Goal: Transaction & Acquisition: Purchase product/service

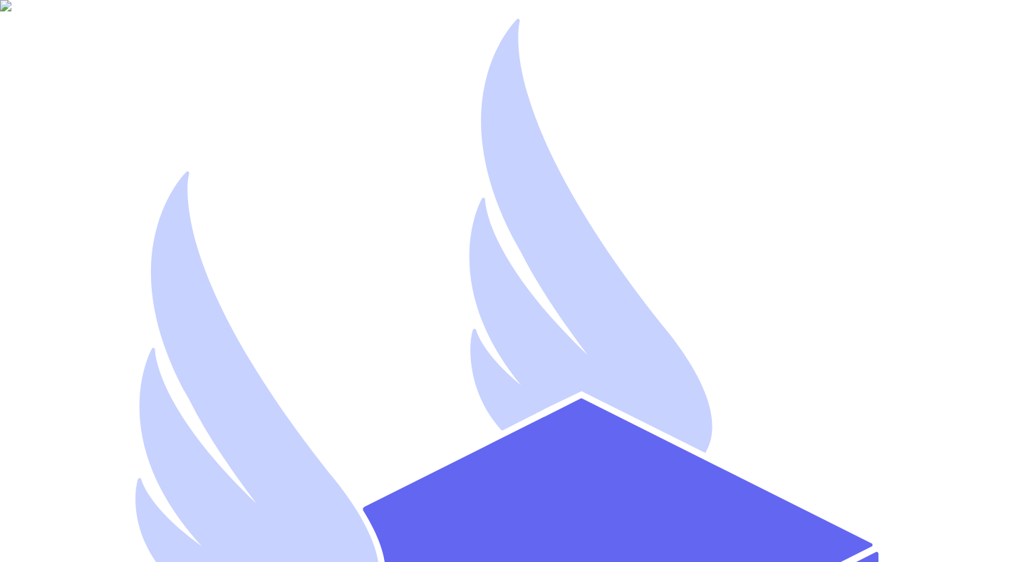
click at [503, 151] on img at bounding box center [513, 281] width 1026 height 562
type input "[EMAIL_ADDRESS][DOMAIN_NAME]"
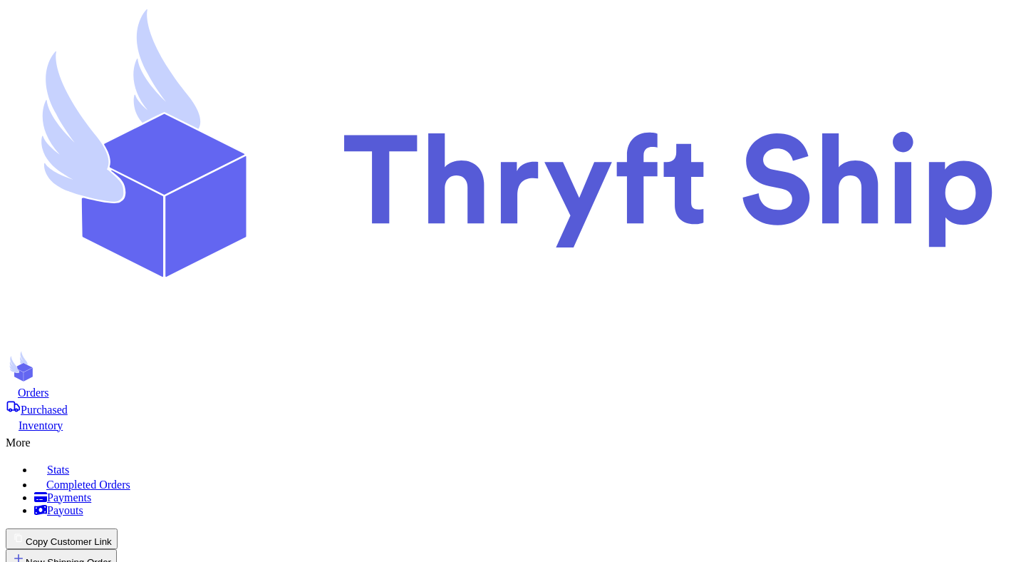
scroll to position [82, 0]
click at [117, 549] on button "New Shipping Order" at bounding box center [61, 559] width 111 height 21
type input "t"
type input "te"
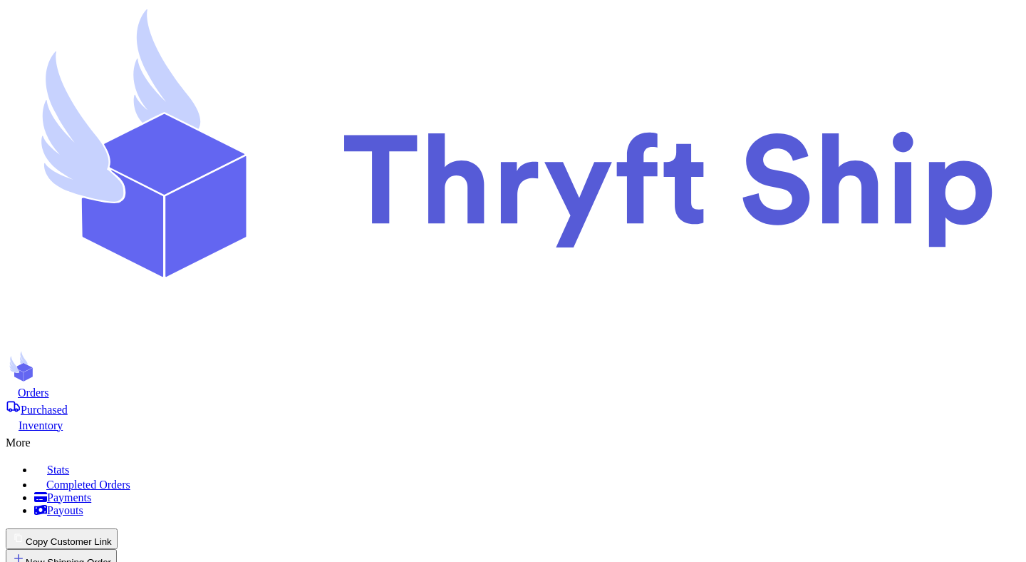
type input "tex"
type input "te"
type input "t"
type input "l"
type input "lo"
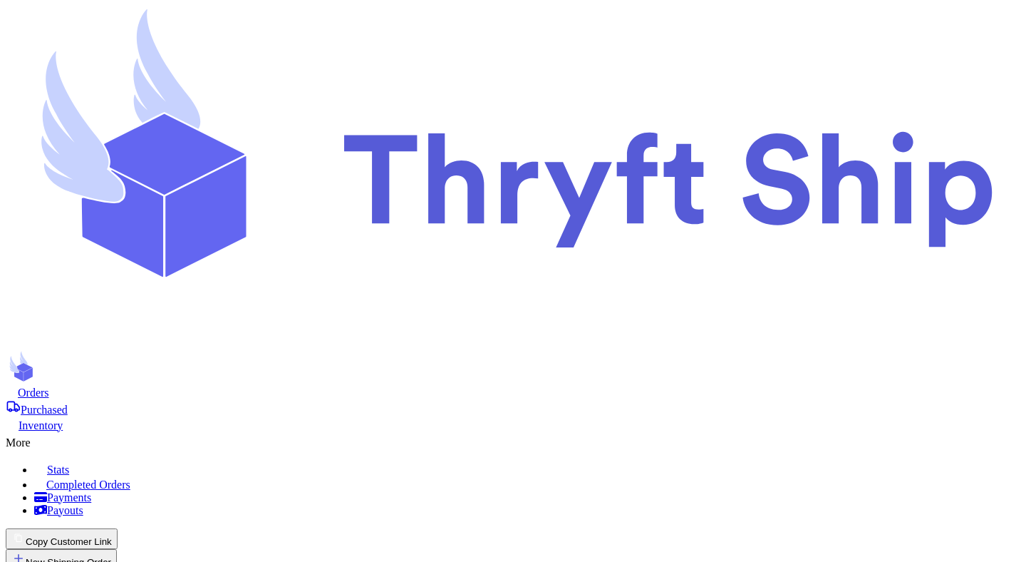
type input "low"
type input "[PERSON_NAME]"
type input "lower"
type input "[PERSON_NAME]"
type input "low"
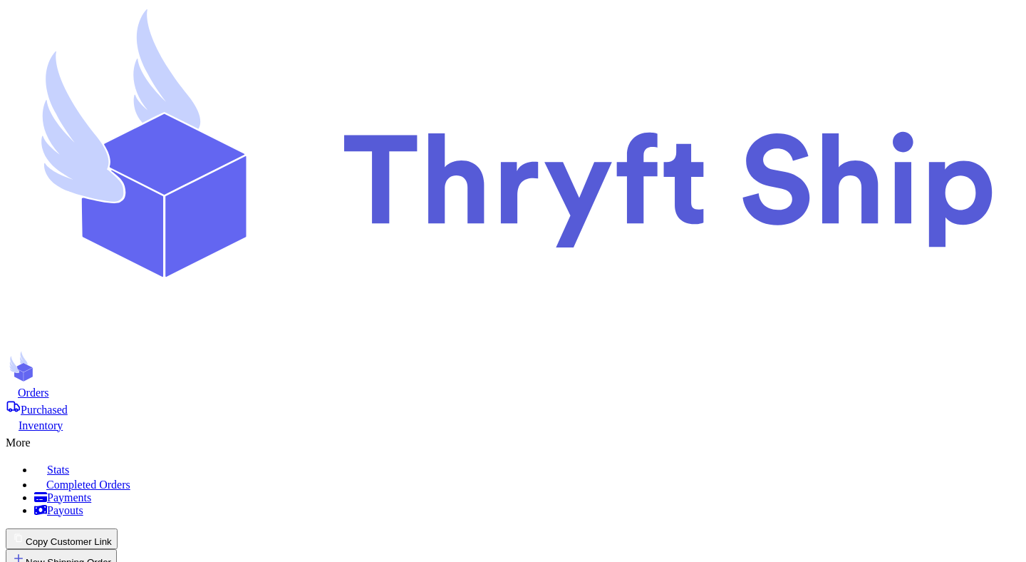
type input "low_cost2"
type input "Mutahhar"
type input "[PERSON_NAME]"
type input "[EMAIL_ADDRESS][DOMAIN_NAME]"
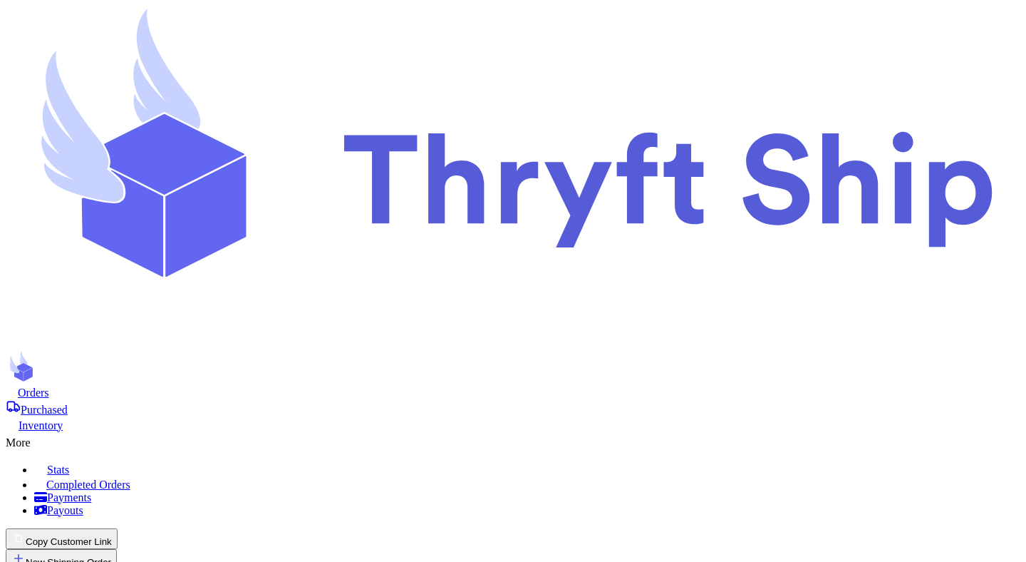
type input "[STREET_ADDRESS]"
type input "[GEOGRAPHIC_DATA]"
select select "UT"
type input "84116"
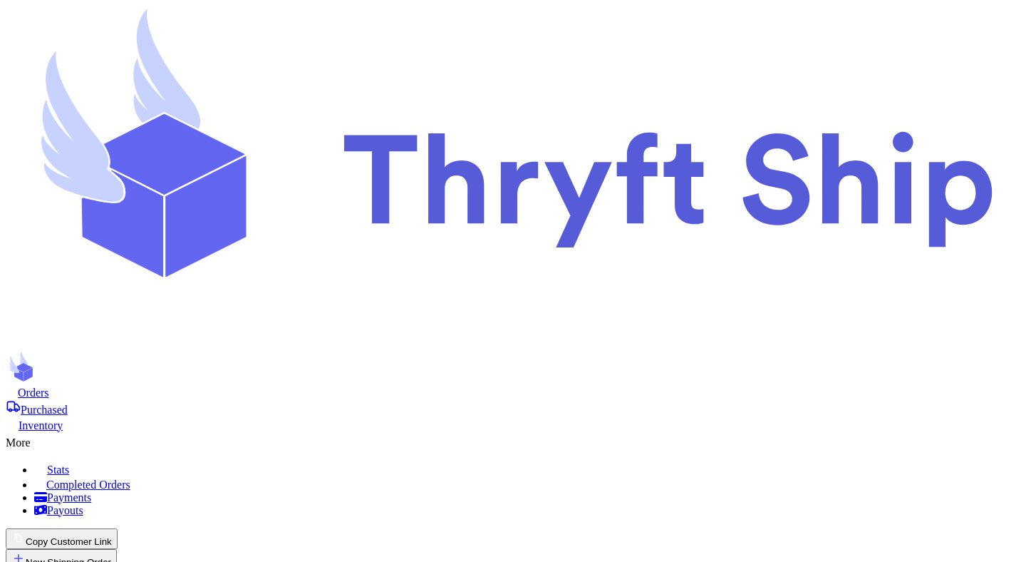
type input "10"
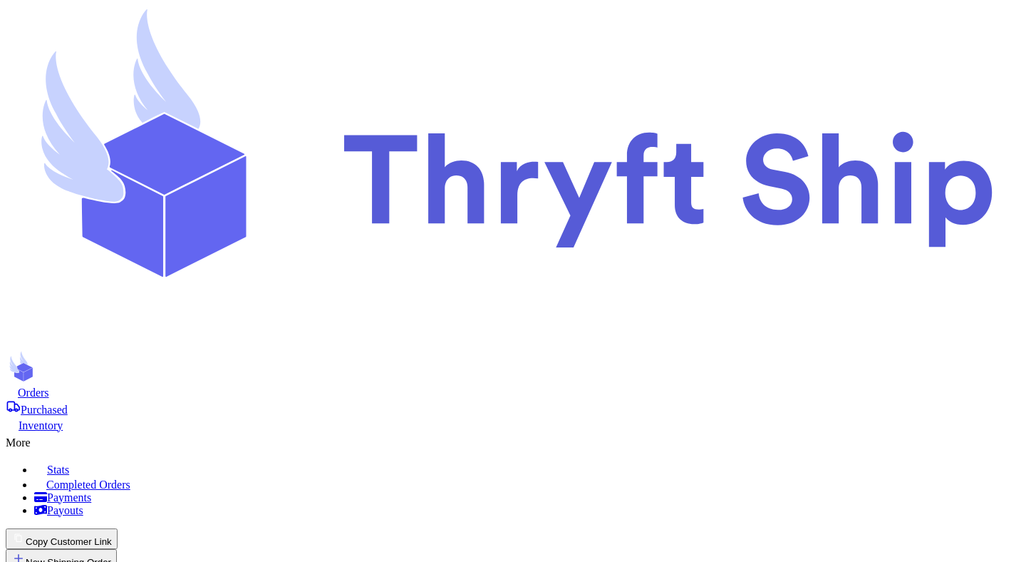
type input "1"
type input "2"
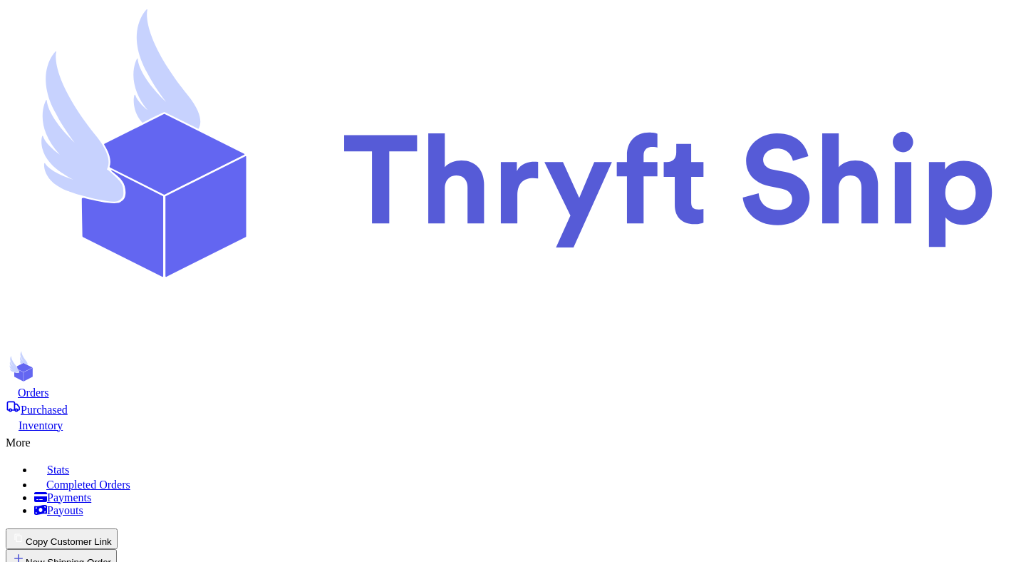
type input "3"
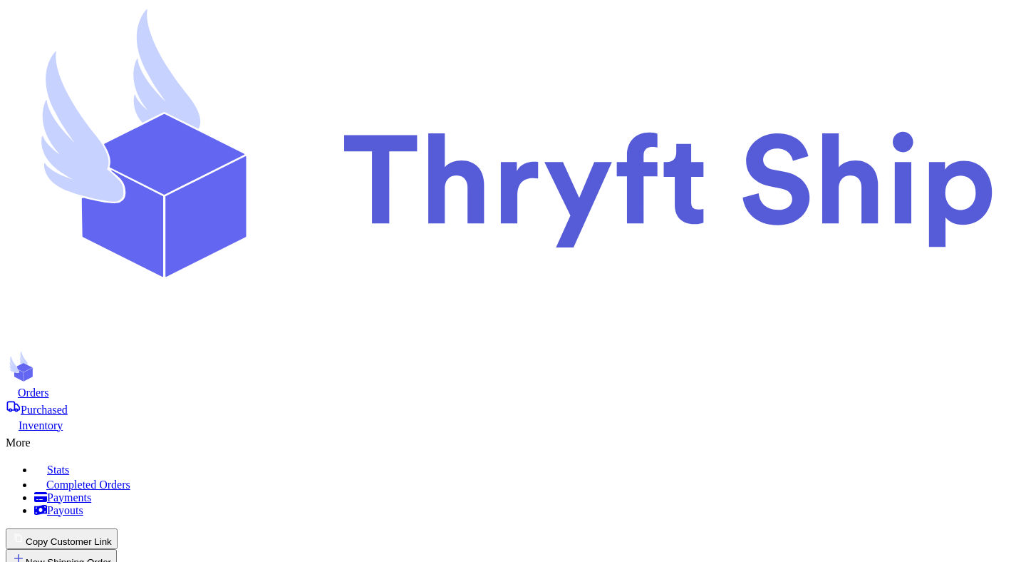
checkbox input "false"
checkbox input "true"
